Goal: Navigation & Orientation: Find specific page/section

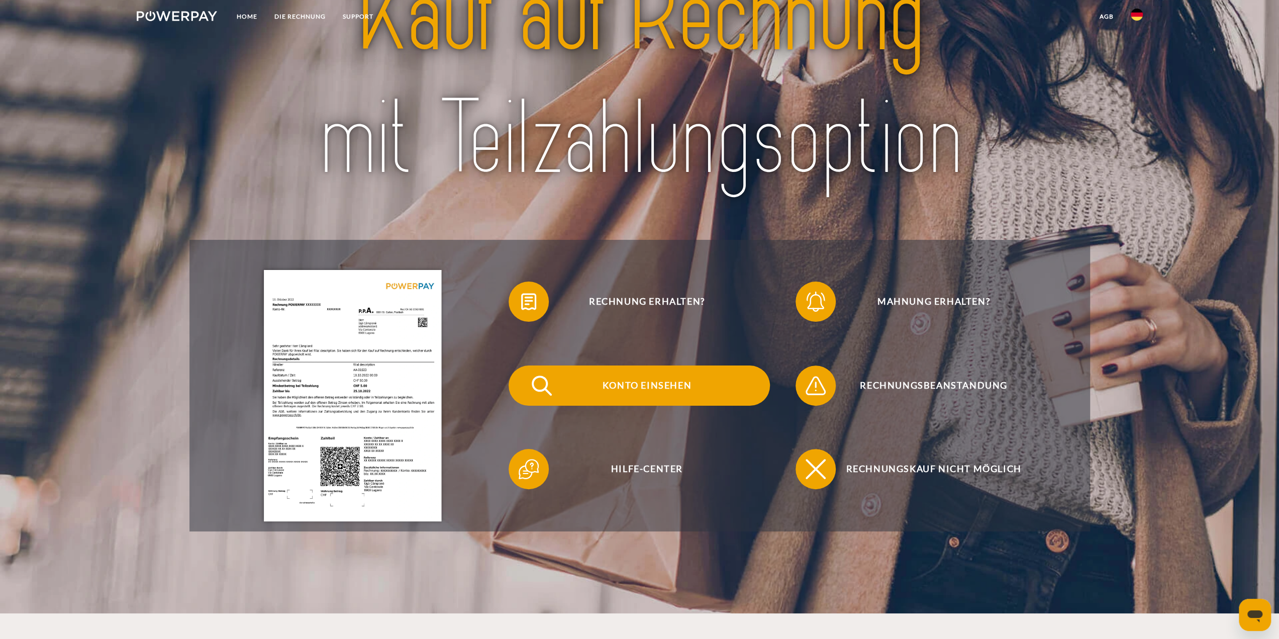
scroll to position [251, 0]
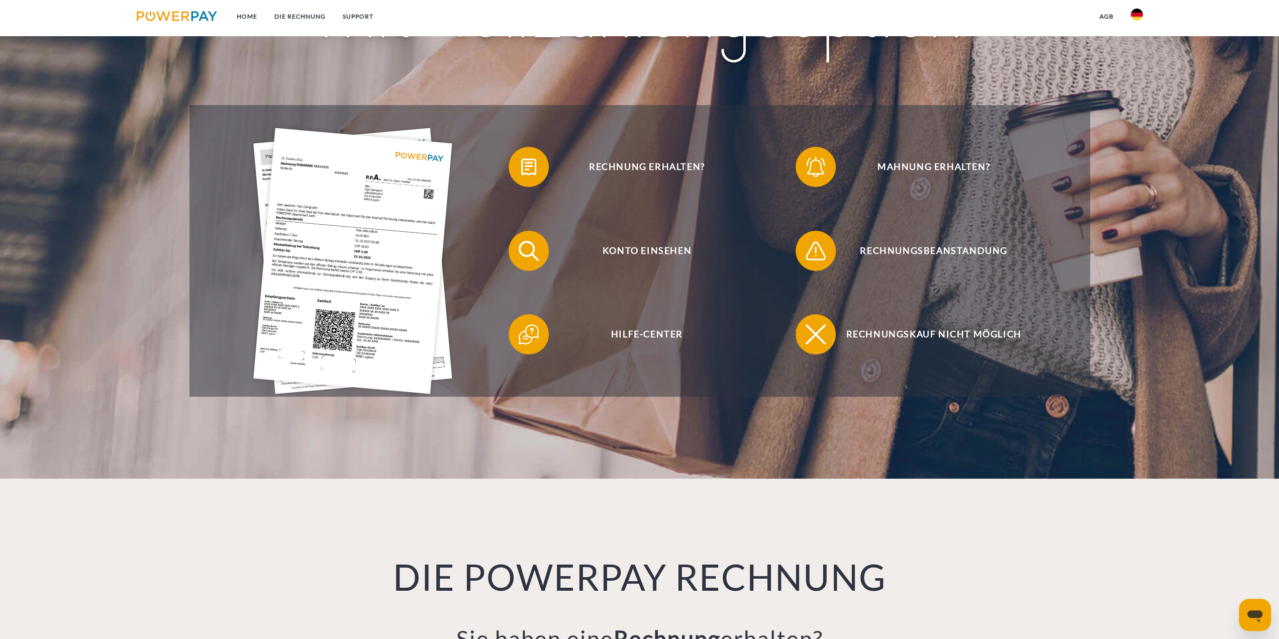
click at [340, 253] on img at bounding box center [352, 261] width 199 height 266
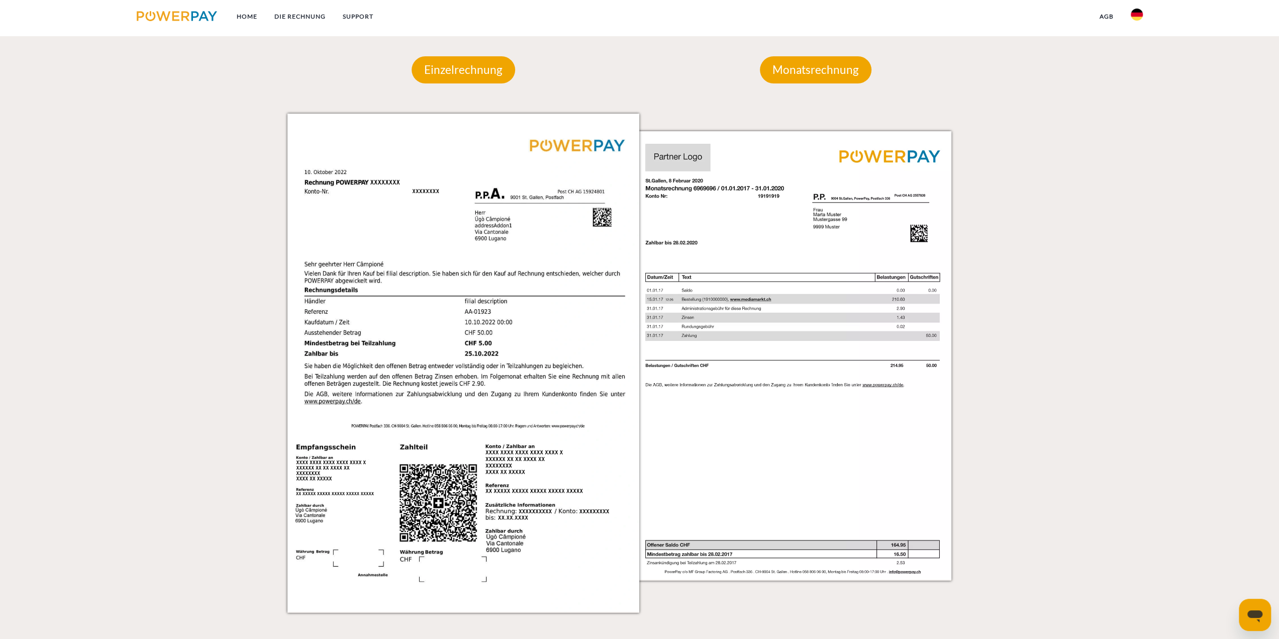
scroll to position [975, 0]
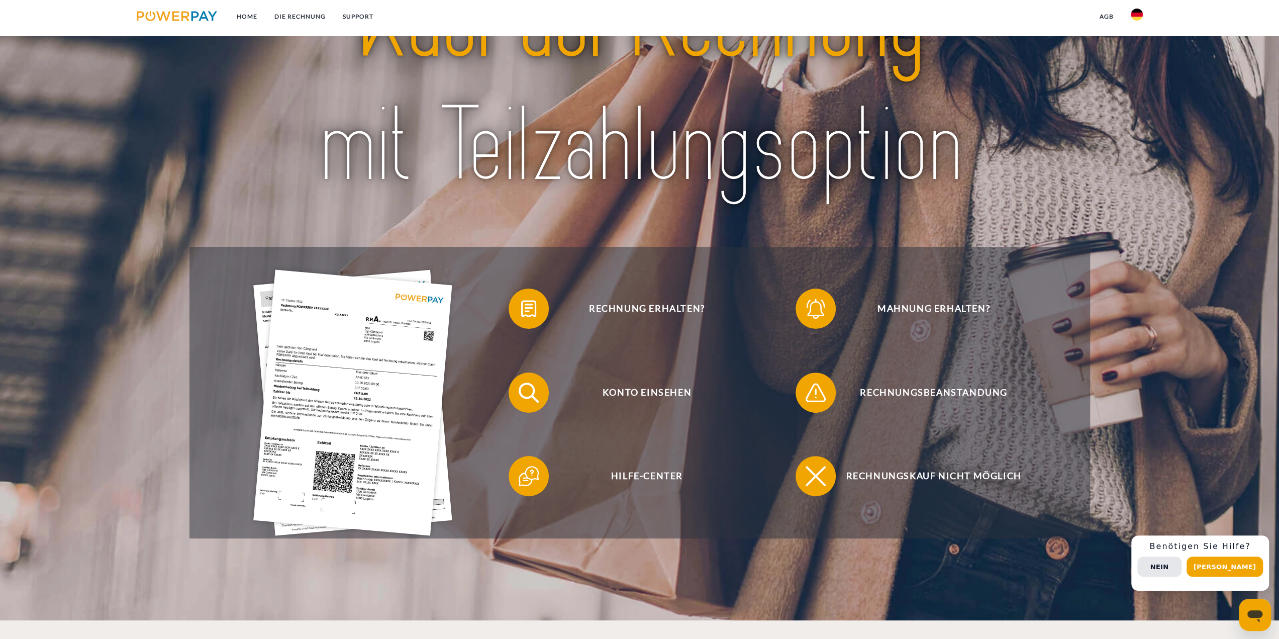
scroll to position [201, 0]
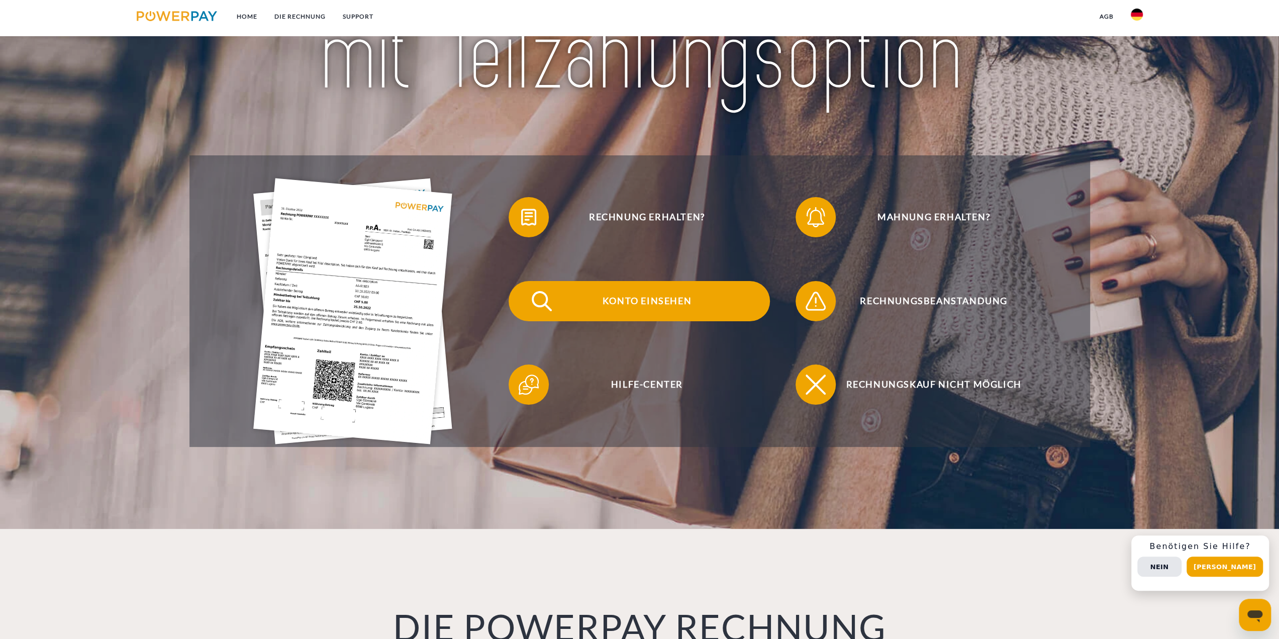
click at [608, 298] on span "Konto einsehen" at bounding box center [647, 301] width 246 height 40
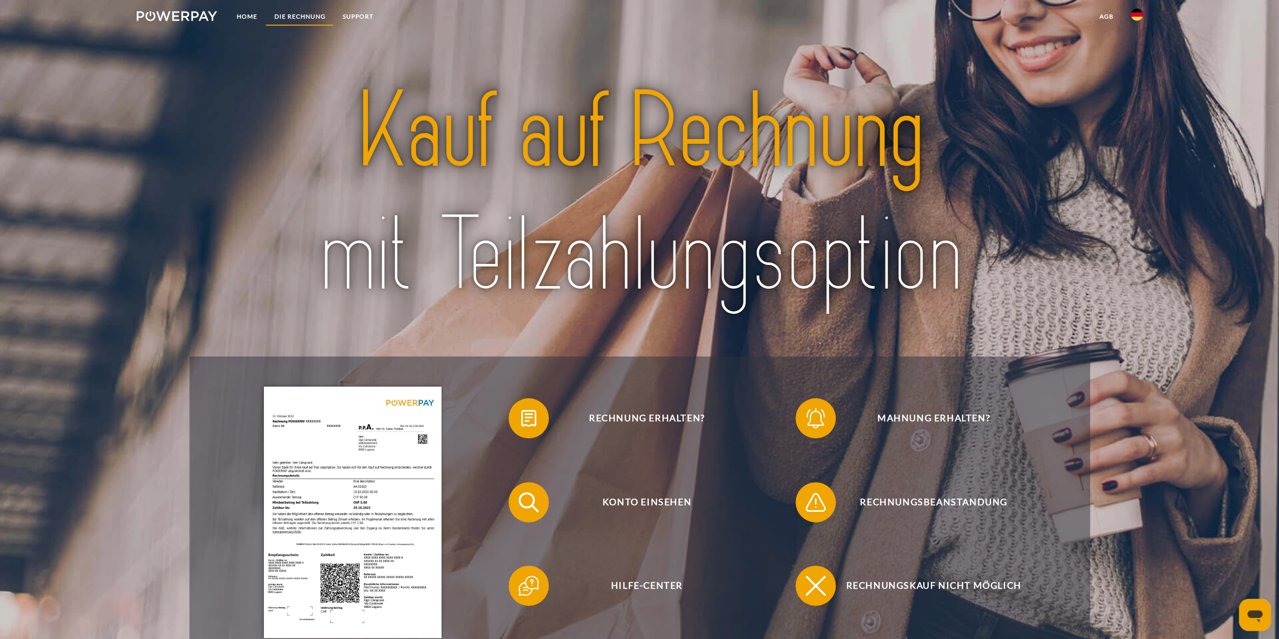
click at [314, 13] on link "DIE RECHNUNG" at bounding box center [299, 17] width 68 height 18
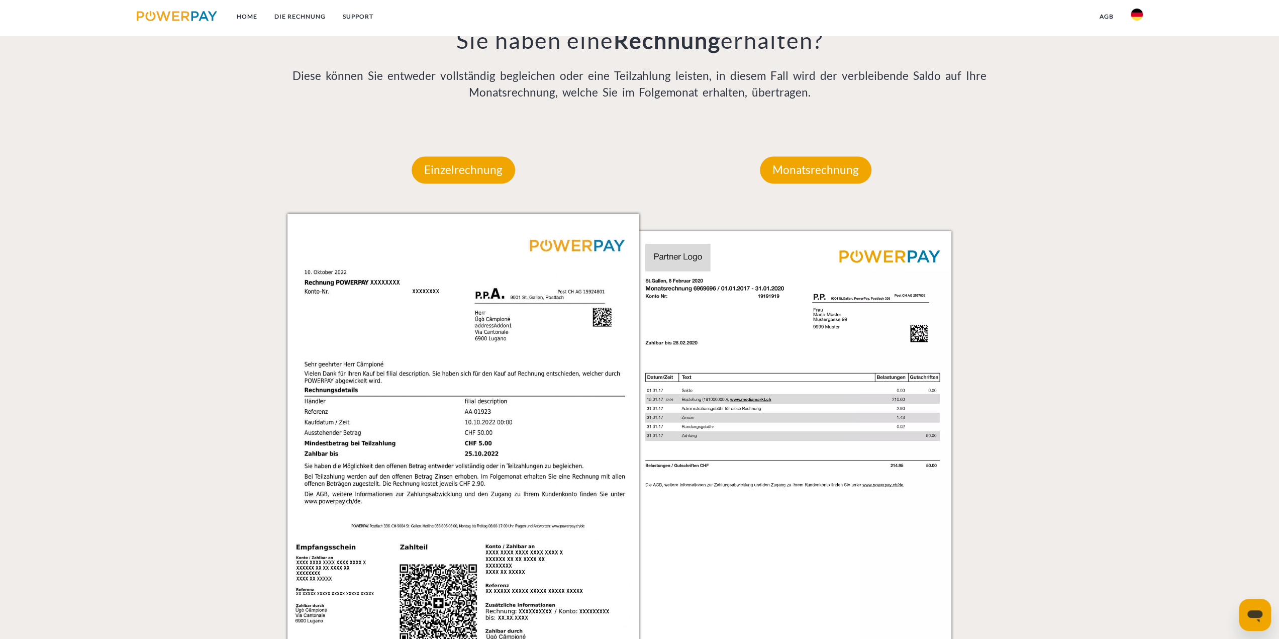
scroll to position [880, 0]
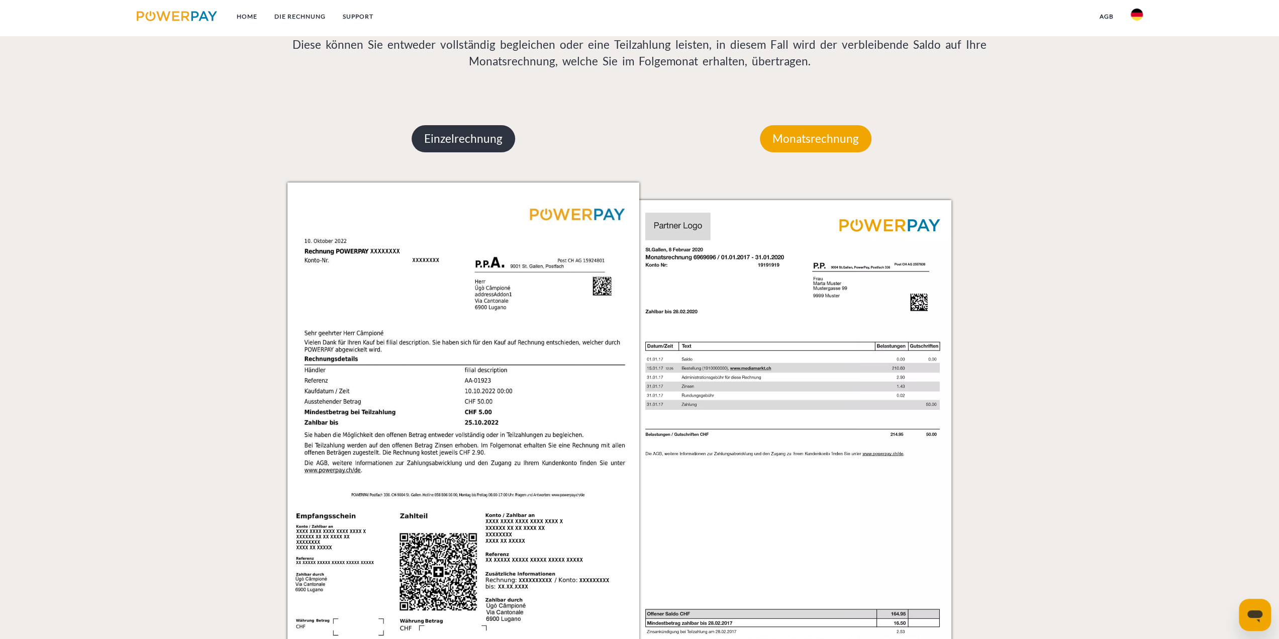
click at [462, 128] on p "Einzelrechnung" at bounding box center [464, 138] width 104 height 27
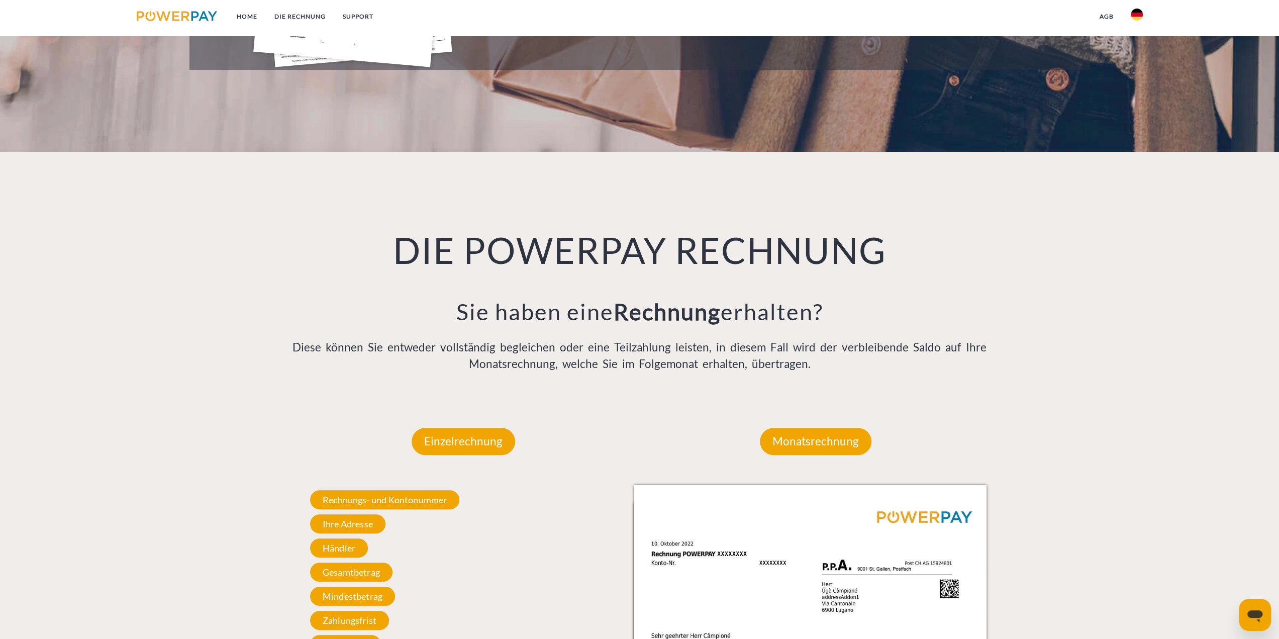
scroll to position [378, 0]
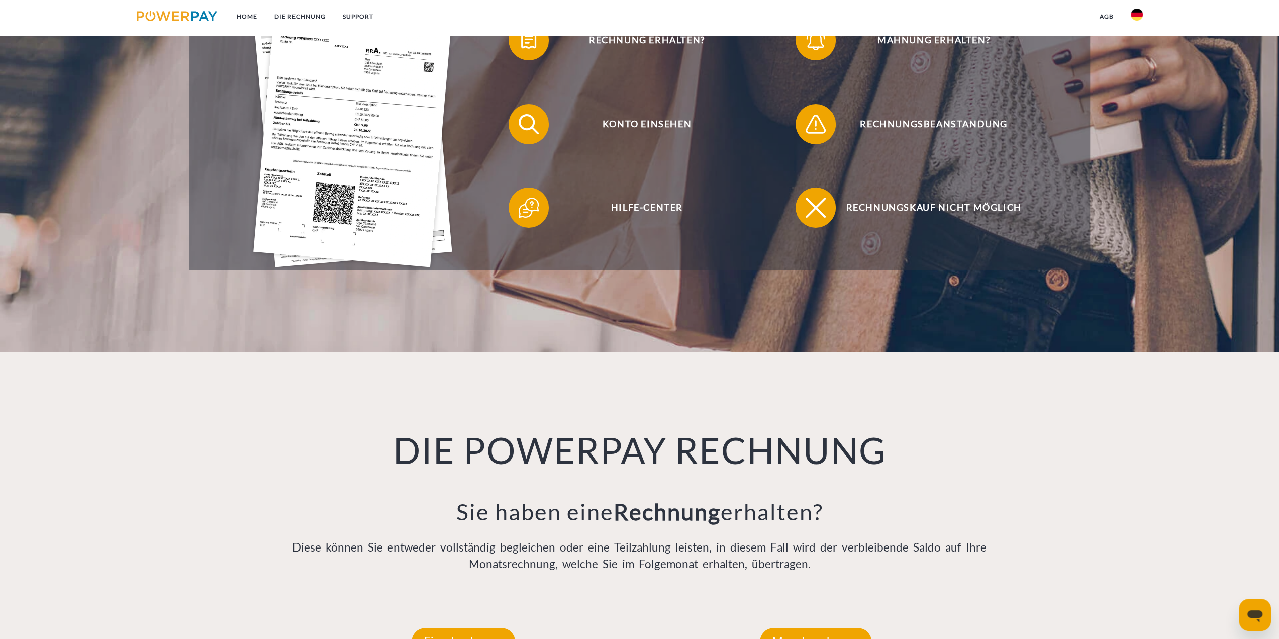
click at [1140, 13] on img at bounding box center [1137, 15] width 12 height 12
click at [1106, 13] on link "agb" at bounding box center [1106, 17] width 31 height 18
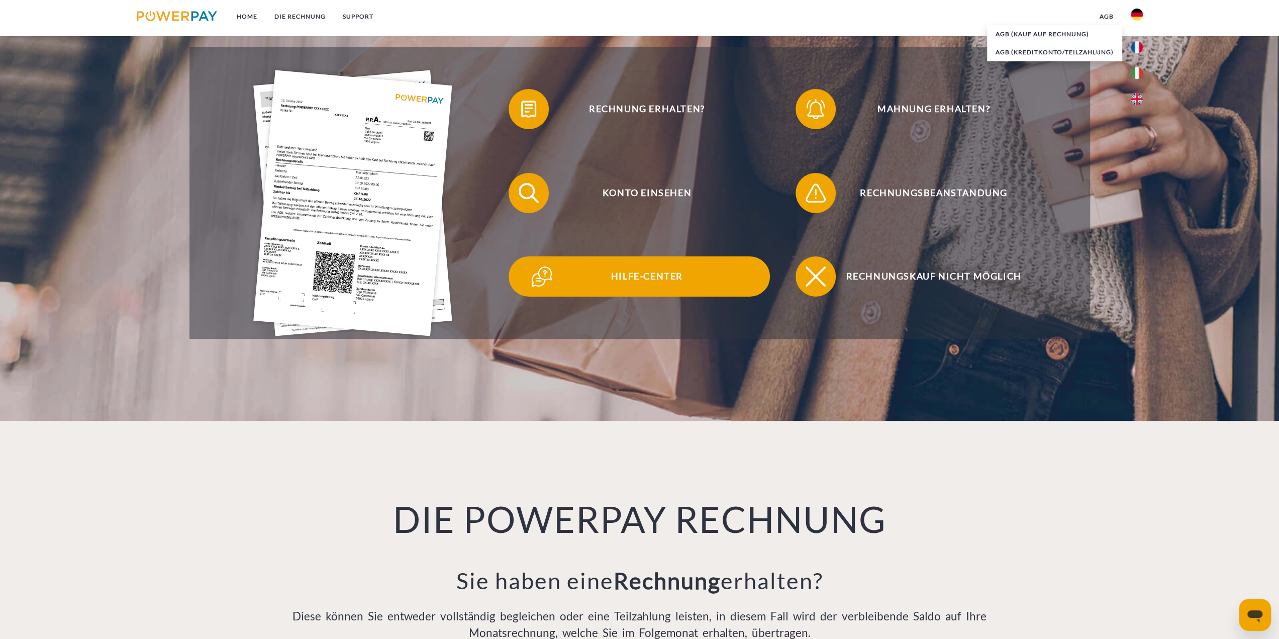
scroll to position [277, 0]
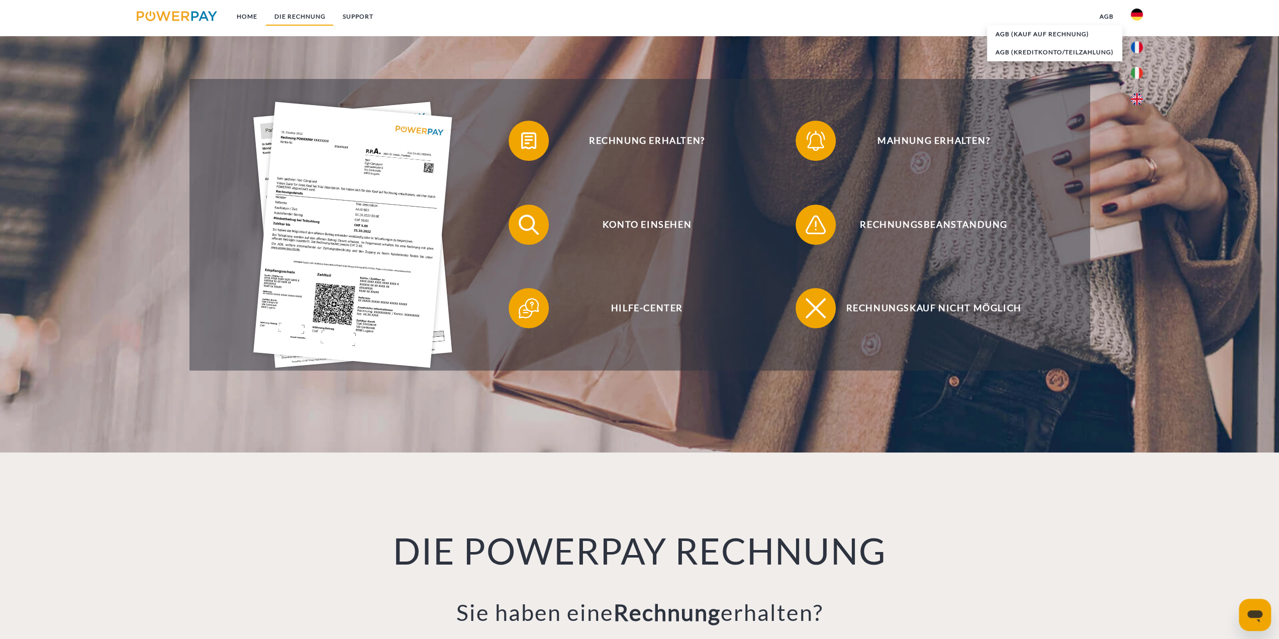
click at [295, 16] on link "DIE RECHNUNG" at bounding box center [299, 17] width 68 height 18
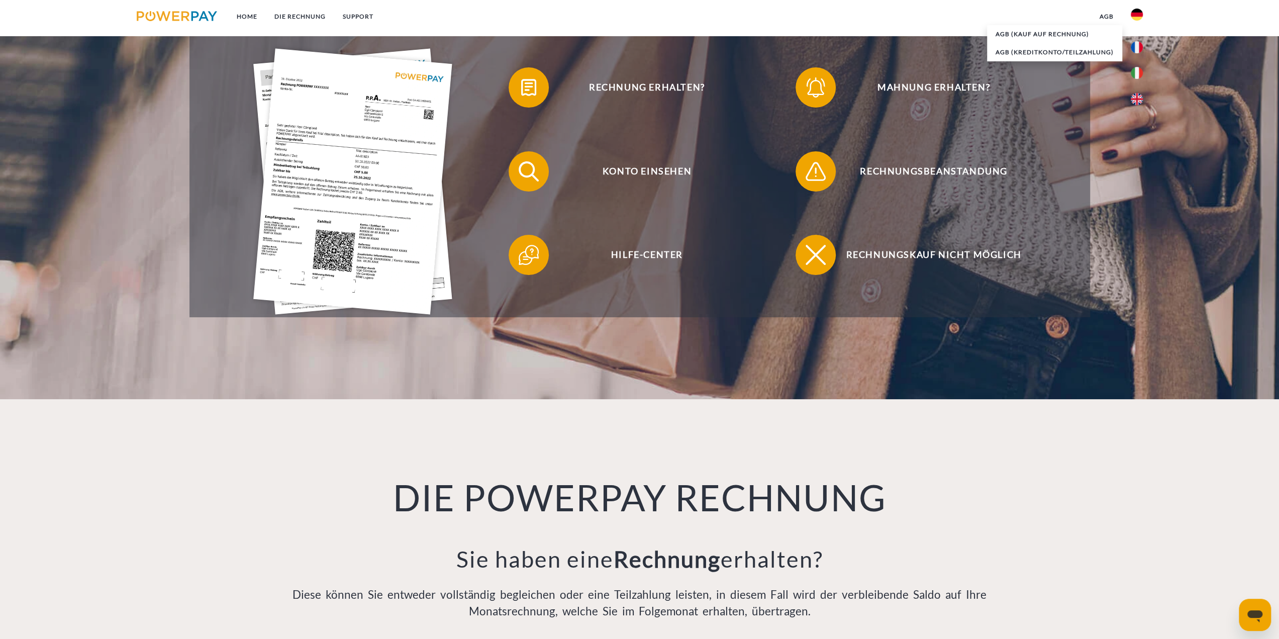
scroll to position [328, 0]
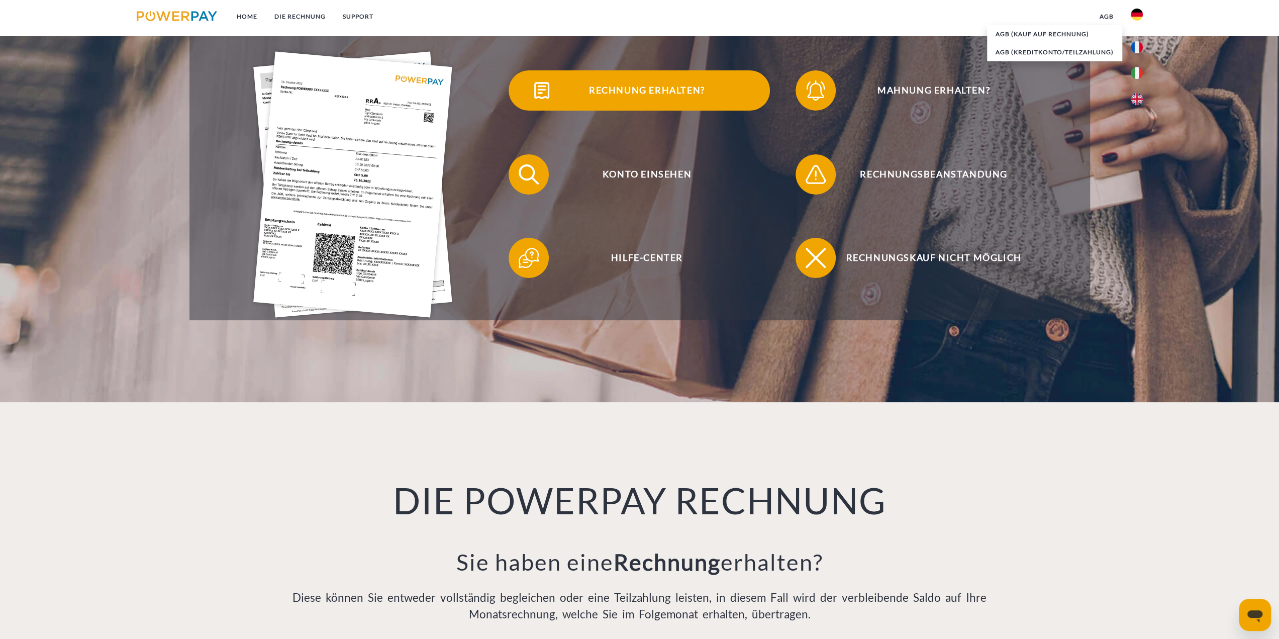
click at [581, 92] on span "Rechnung erhalten?" at bounding box center [647, 90] width 246 height 40
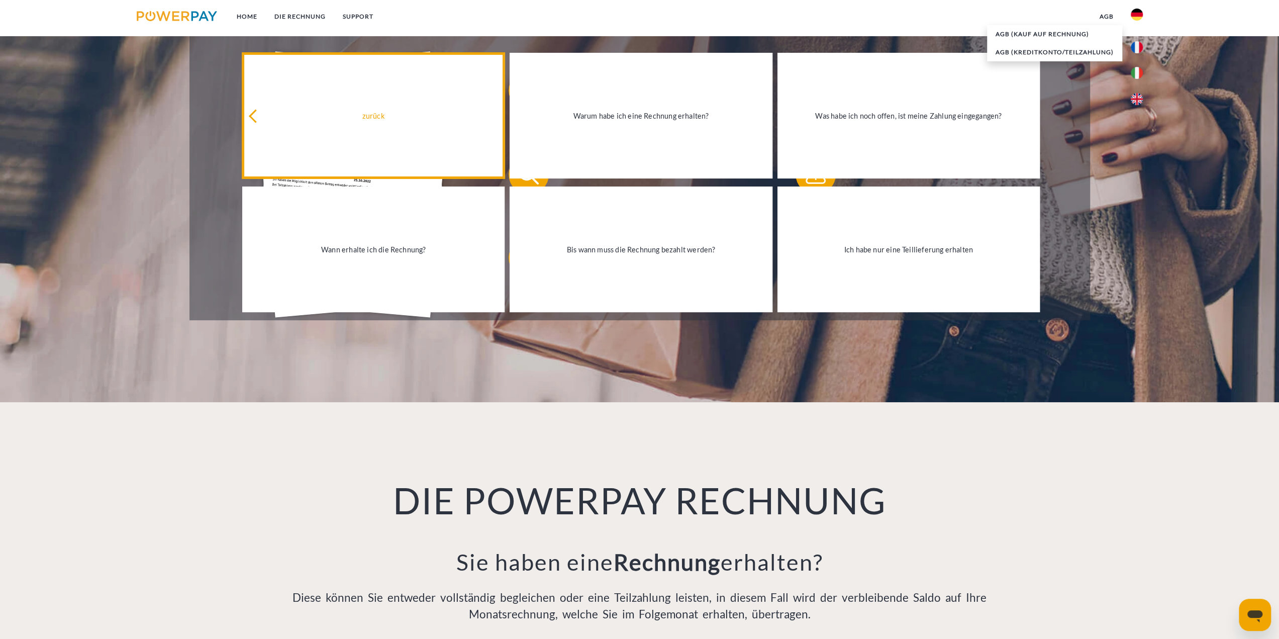
click at [373, 117] on div "zurück" at bounding box center [373, 116] width 250 height 14
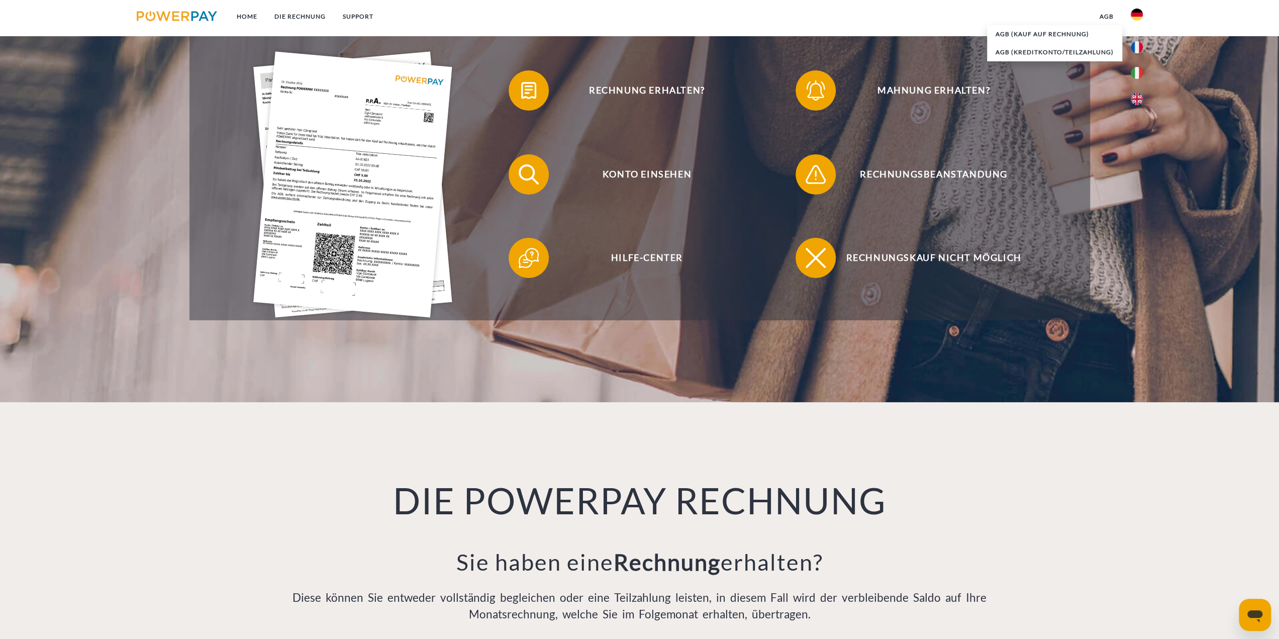
click at [174, 16] on img at bounding box center [177, 16] width 81 height 10
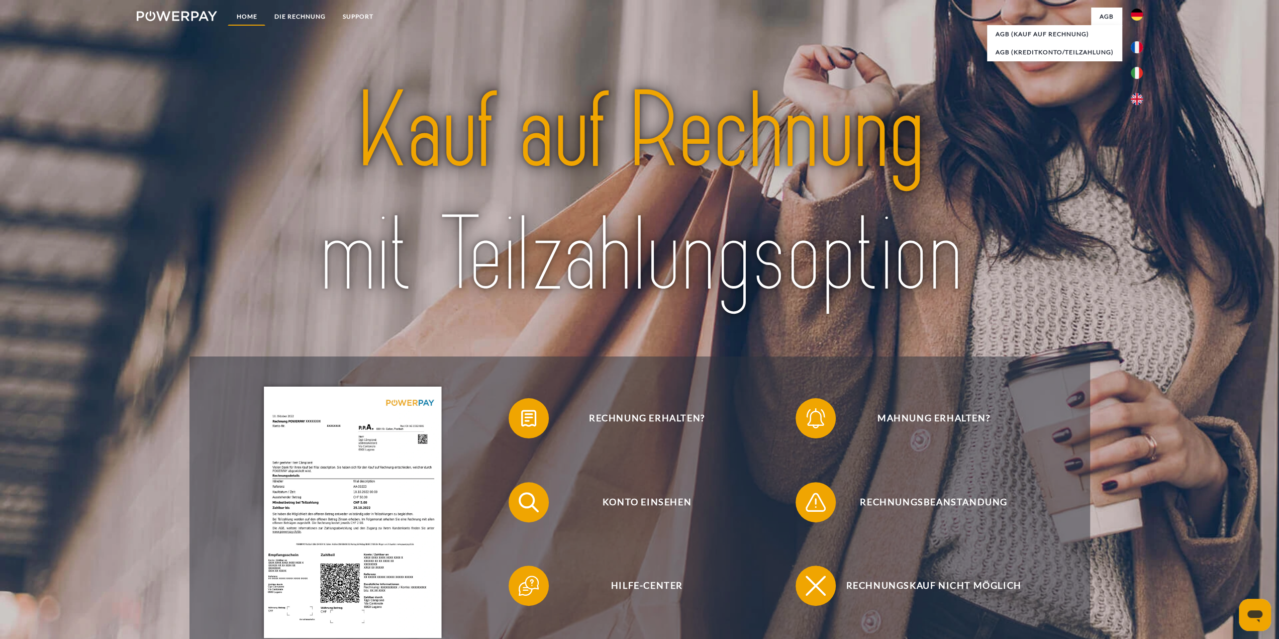
click at [240, 12] on link "Home" at bounding box center [247, 17] width 38 height 18
click at [243, 15] on link "Home" at bounding box center [247, 17] width 38 height 18
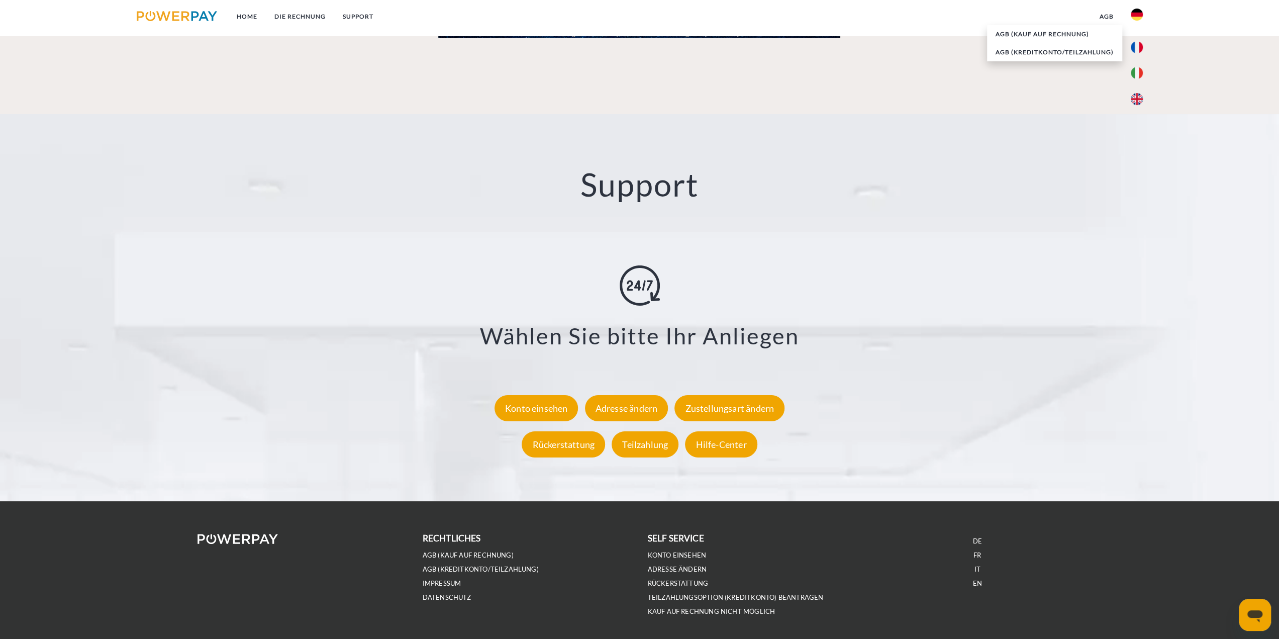
scroll to position [1756, 0]
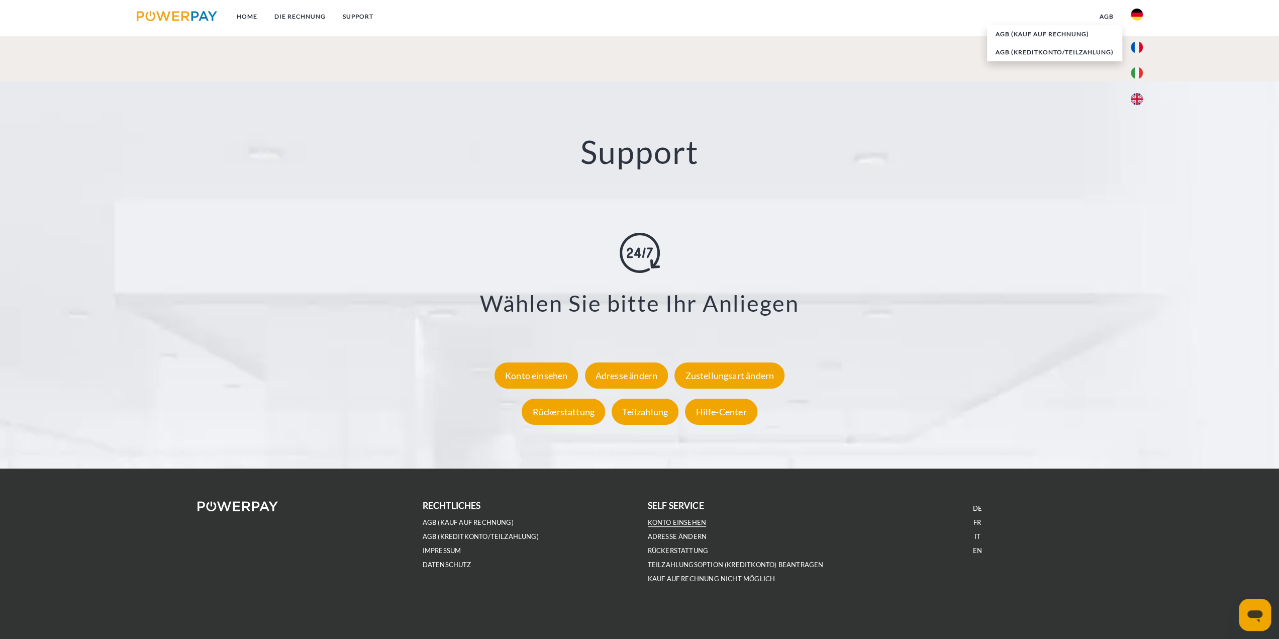
click at [688, 518] on link "Konto einsehen" at bounding box center [677, 522] width 59 height 9
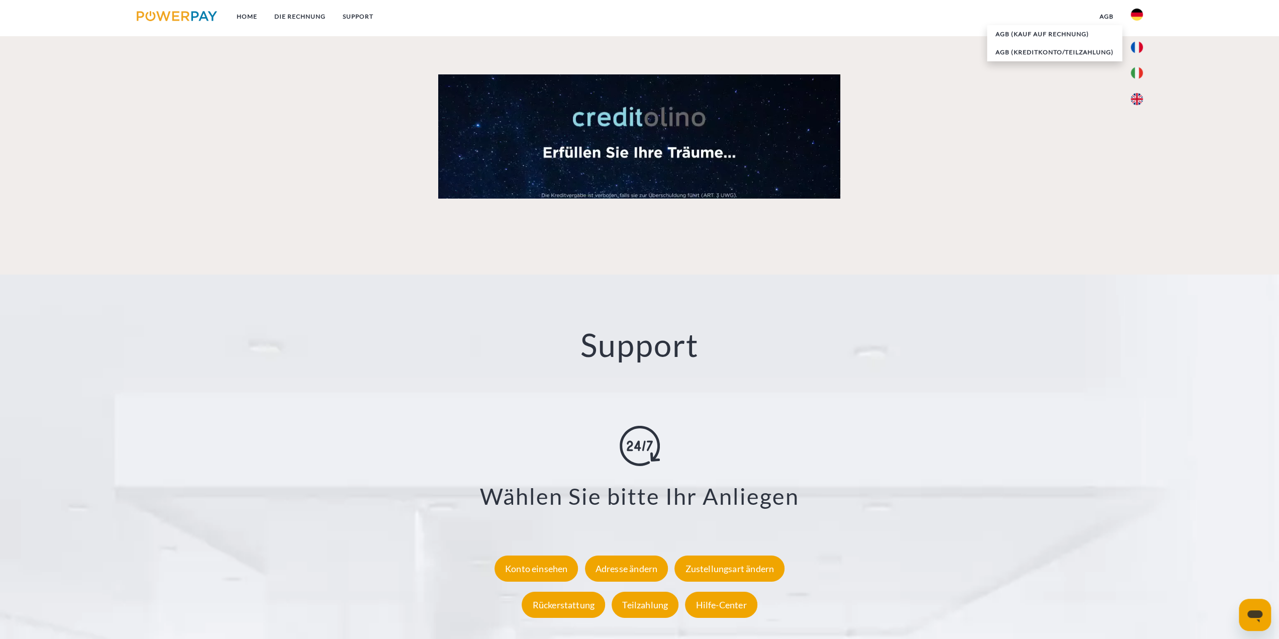
scroll to position [1454, 0]
